Goal: Navigation & Orientation: Find specific page/section

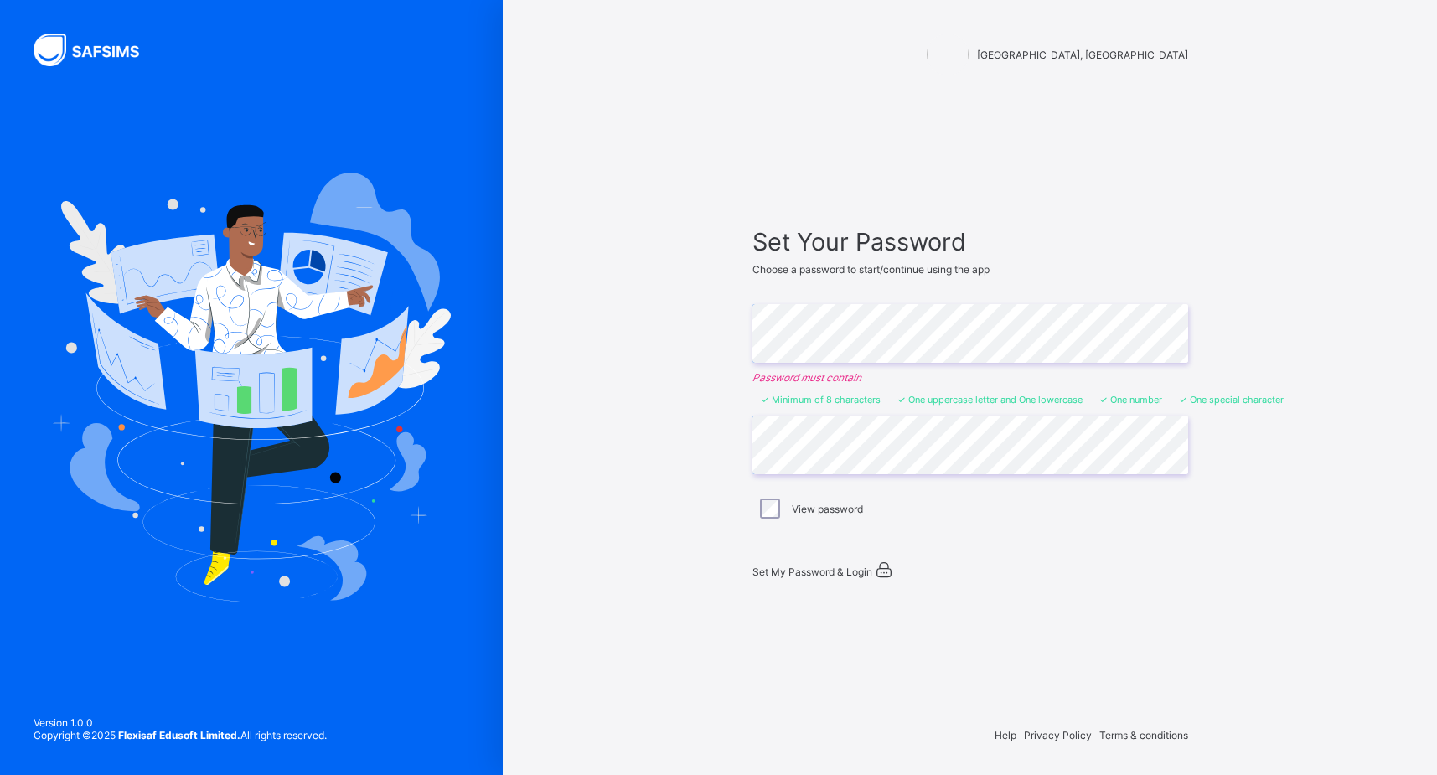
click at [811, 566] on span "Set My Password & Login" at bounding box center [812, 572] width 120 height 13
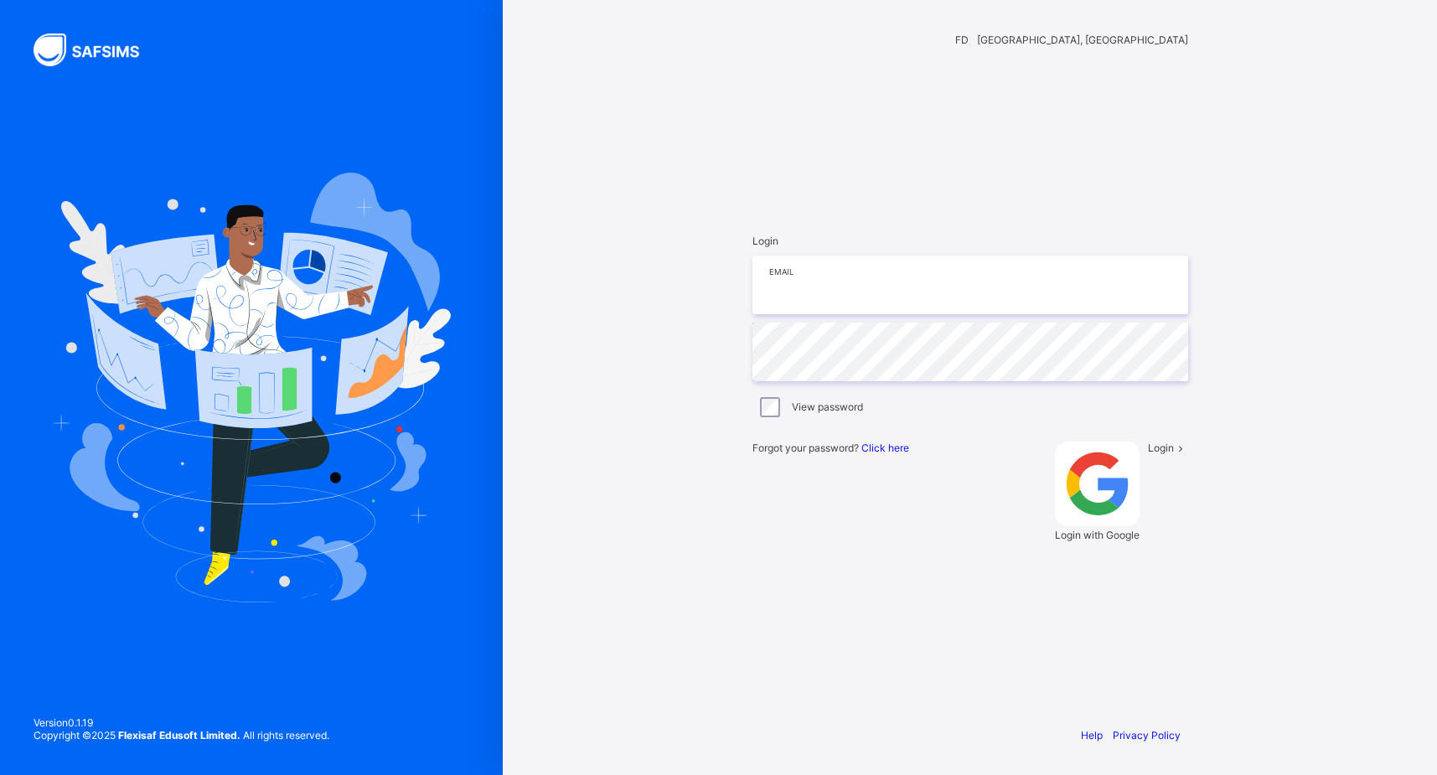
click at [867, 314] on input "email" at bounding box center [970, 285] width 436 height 59
click at [792, 413] on label "View password" at bounding box center [827, 407] width 71 height 13
click at [804, 314] on input "email" at bounding box center [970, 285] width 436 height 59
click at [1148, 454] on span "Login" at bounding box center [1161, 448] width 26 height 13
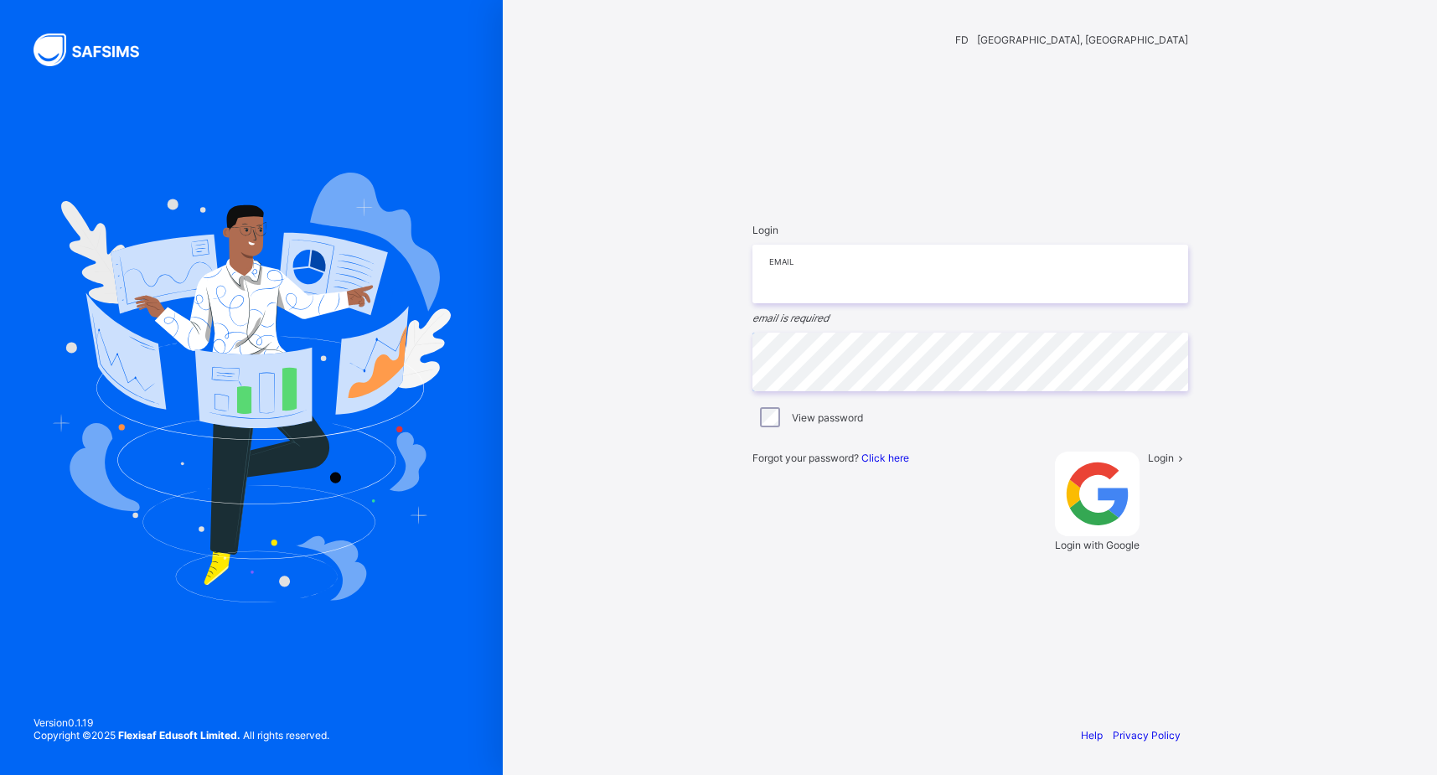
click at [804, 303] on input "email" at bounding box center [970, 274] width 436 height 59
click at [749, 411] on div "Login Email email is required Password View password Forgot your password? Clic…" at bounding box center [970, 387] width 469 height 582
click at [781, 303] on input "email" at bounding box center [970, 274] width 436 height 59
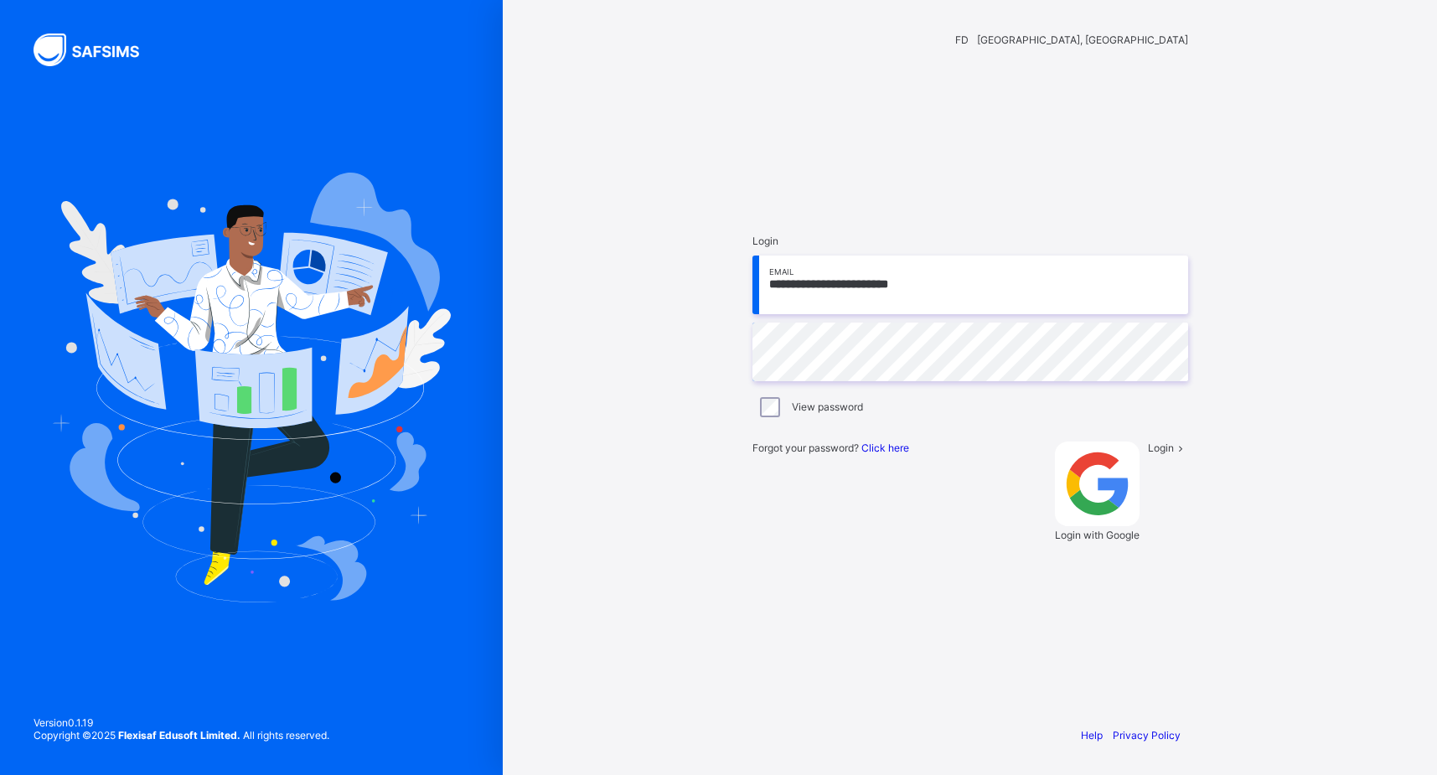
type input "**********"
click at [1148, 541] on div "Login" at bounding box center [1168, 492] width 40 height 100
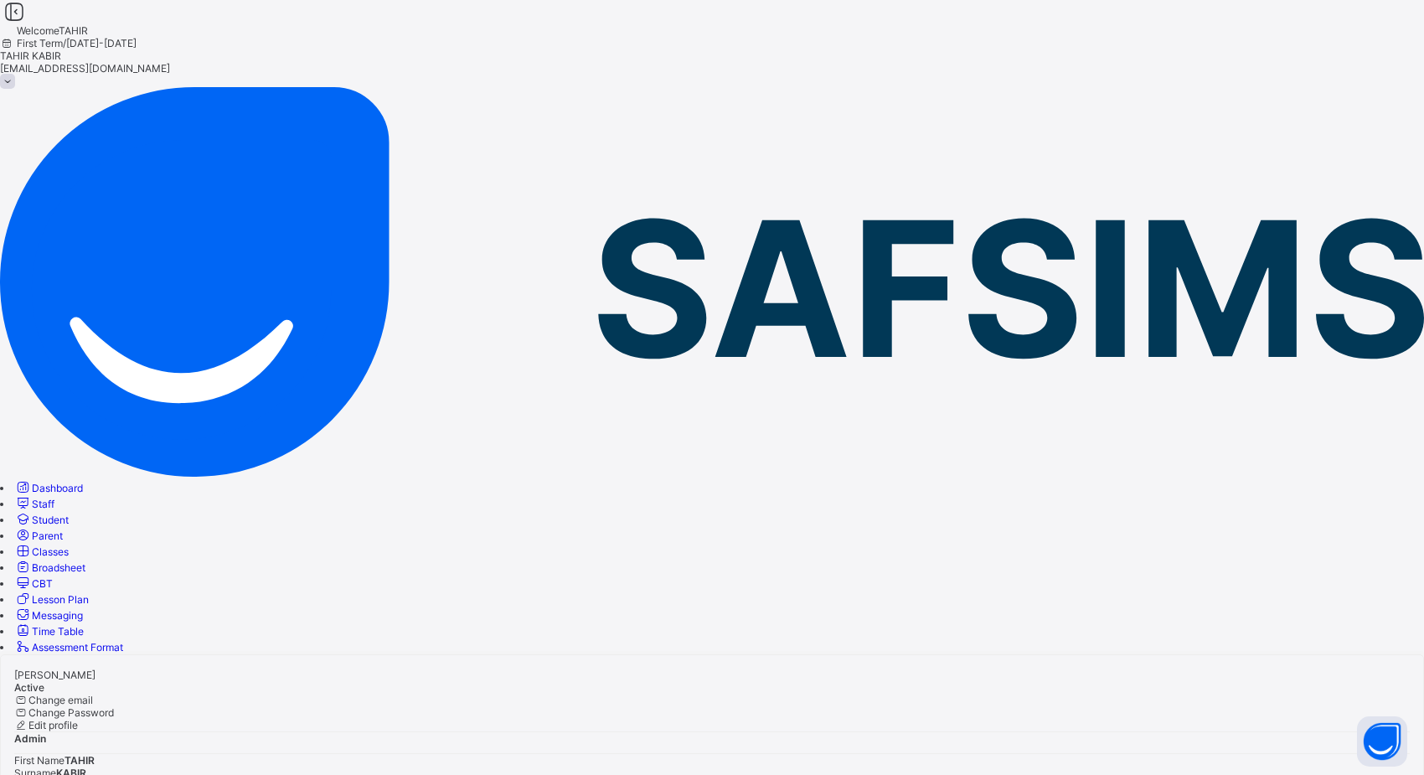
click at [54, 498] on link "Staff" at bounding box center [34, 504] width 40 height 13
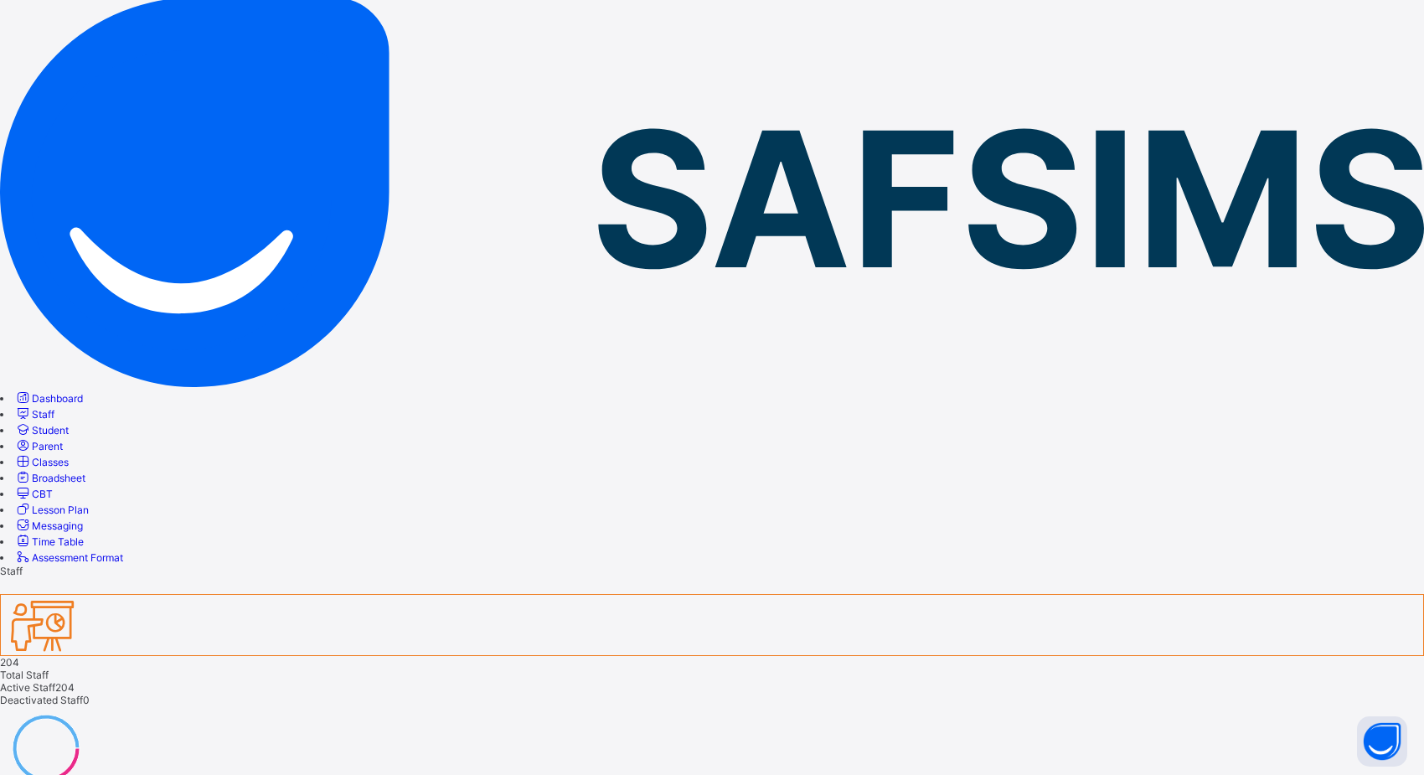
scroll to position [72, 0]
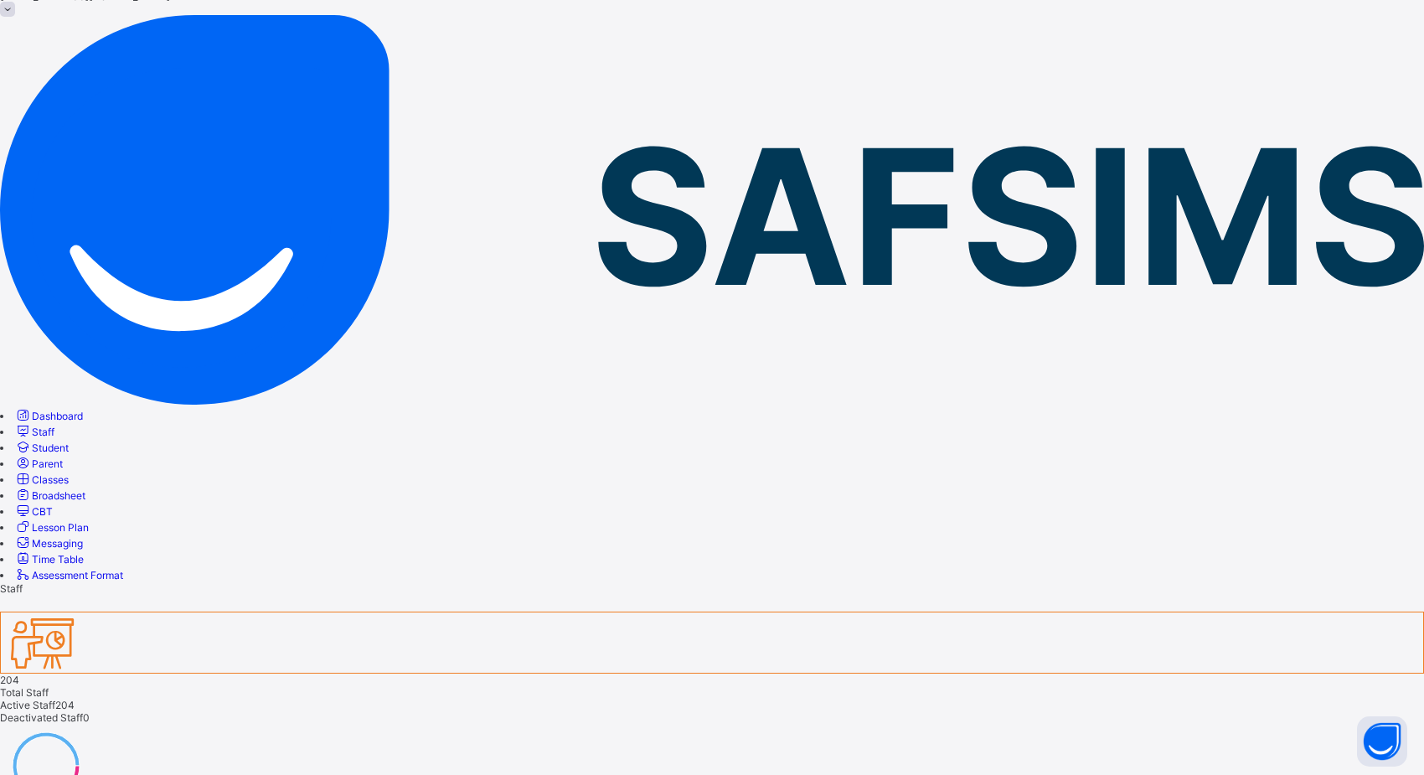
click at [29, 442] on link "Student" at bounding box center [41, 448] width 54 height 13
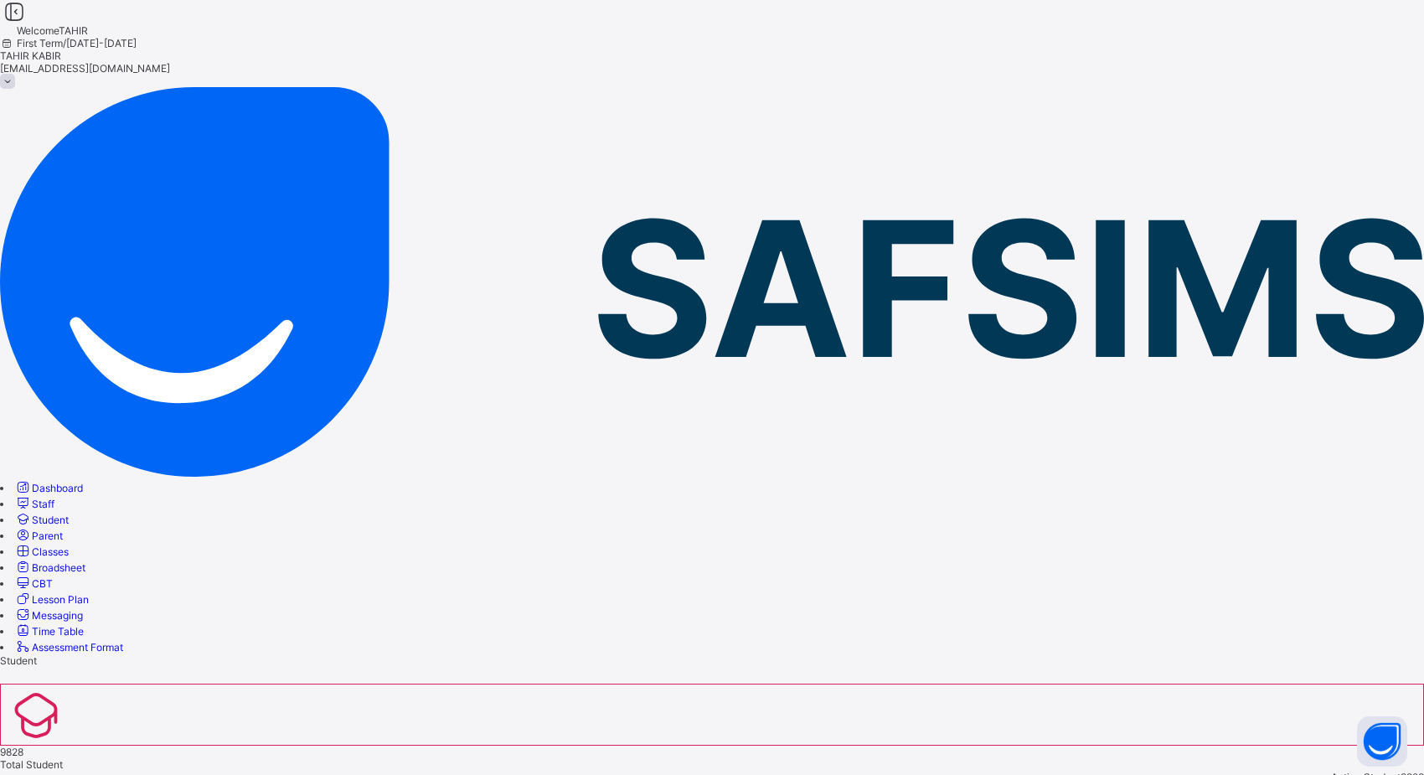
click at [53, 577] on link "CBT" at bounding box center [33, 583] width 39 height 13
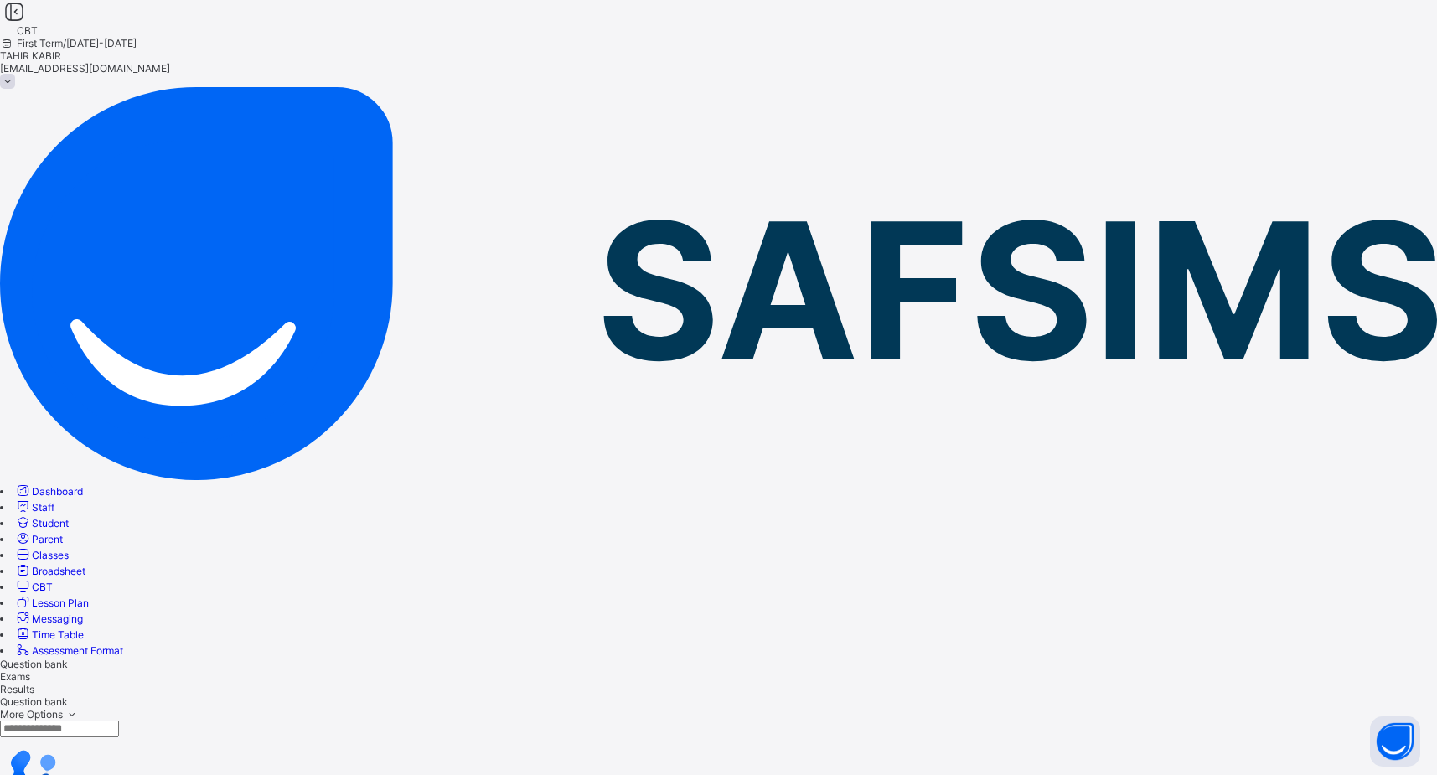
click at [86, 597] on link "Lesson Plan" at bounding box center [51, 603] width 75 height 13
click at [63, 533] on link "Parent" at bounding box center [38, 539] width 49 height 13
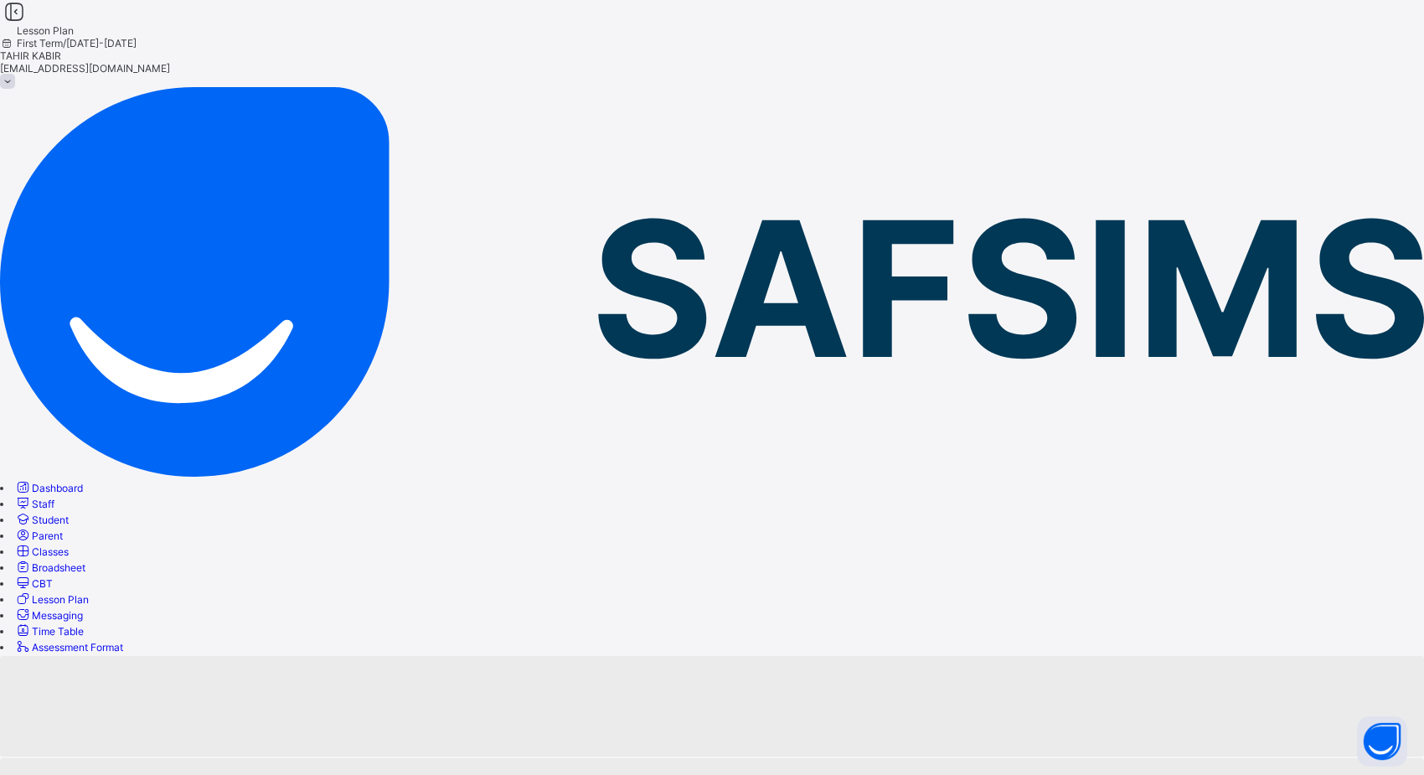
click at [54, 498] on span "Staff" at bounding box center [43, 504] width 23 height 13
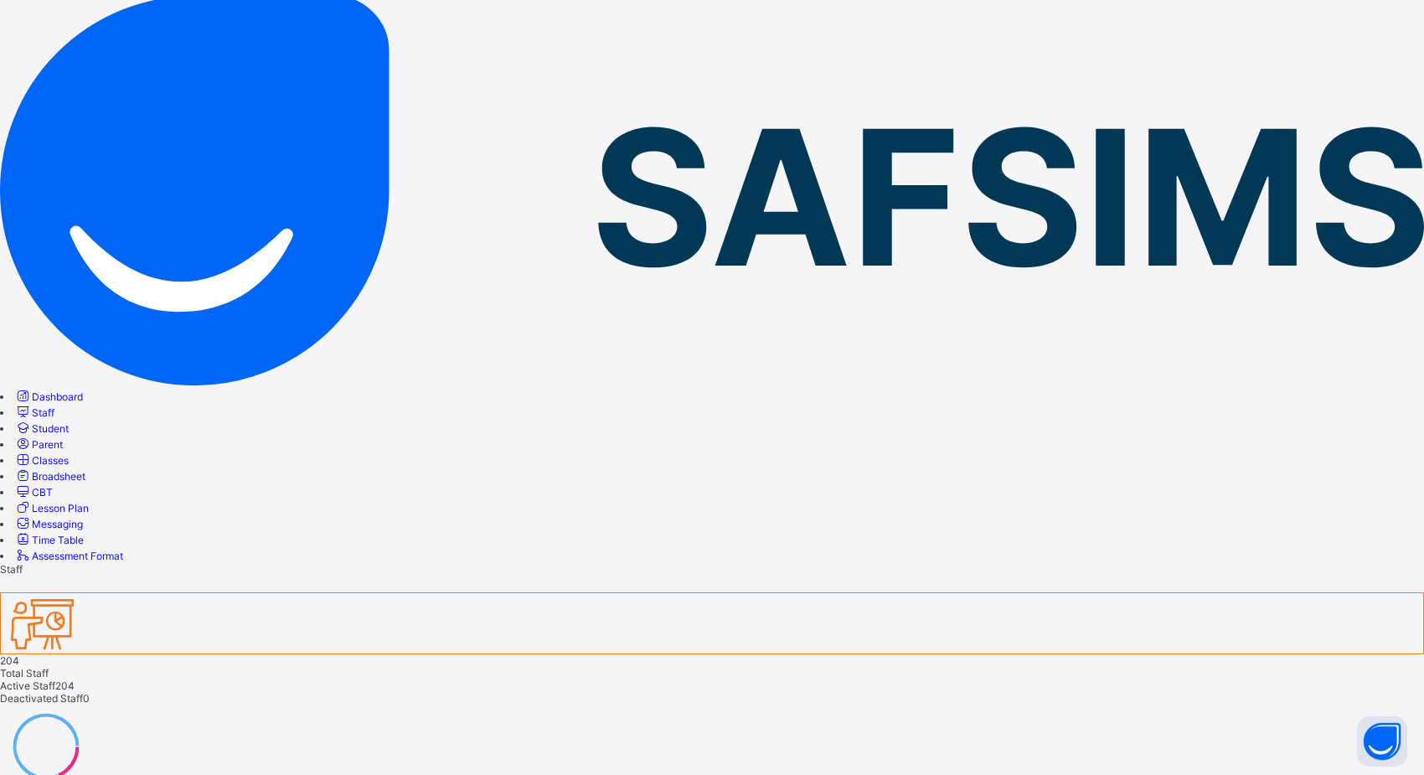
scroll to position [72, 0]
